Goal: Transaction & Acquisition: Purchase product/service

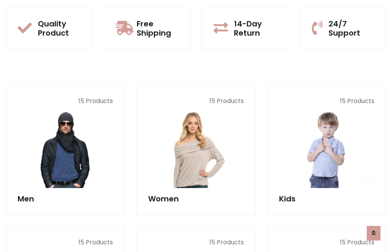
scroll to position [624, 0]
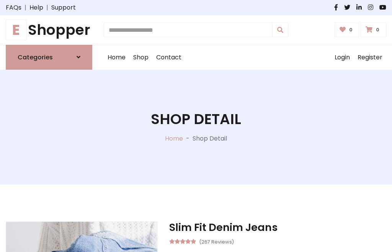
click at [49, 30] on h1 "E Shopper" at bounding box center [49, 29] width 87 height 17
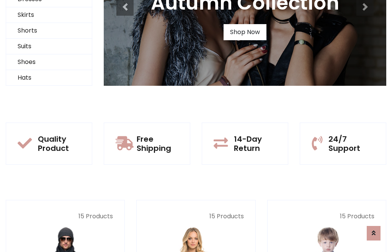
scroll to position [74, 0]
